Goal: Transaction & Acquisition: Purchase product/service

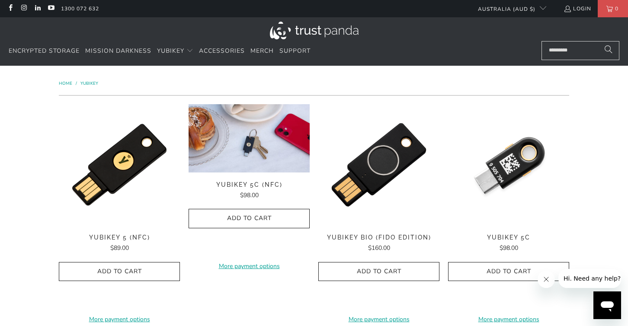
click at [276, 163] on img at bounding box center [248, 138] width 121 height 68
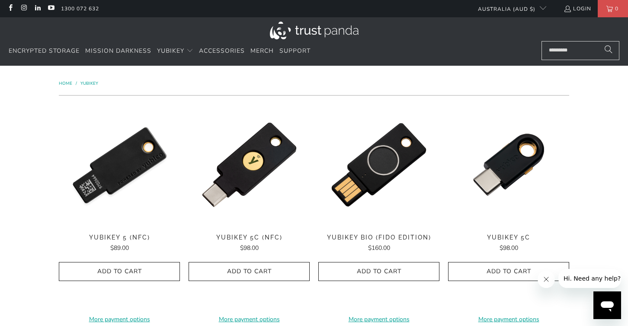
click at [121, 175] on img at bounding box center [119, 164] width 121 height 121
